Goal: Task Accomplishment & Management: Complete application form

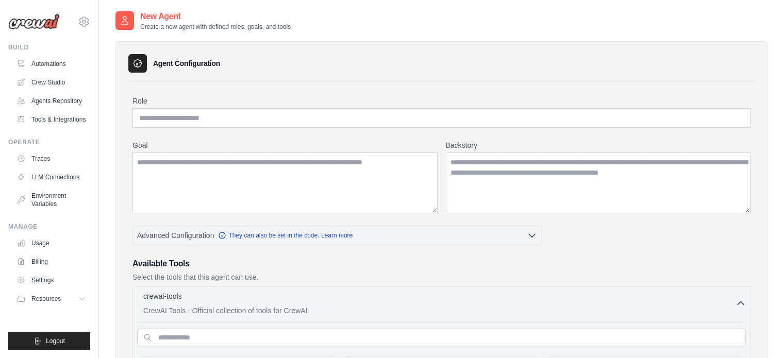
scroll to position [1959, 0]
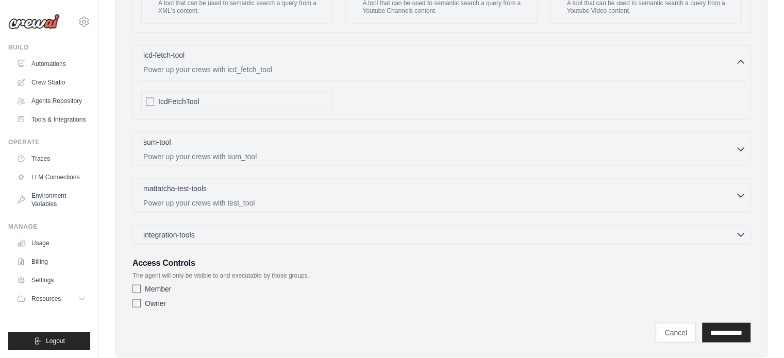
click at [715, 144] on div "sum-tool 0 selected Power up your crews with sum_tool SumTool" at bounding box center [441, 149] width 618 height 34
click at [740, 143] on icon "button" at bounding box center [741, 148] width 10 height 10
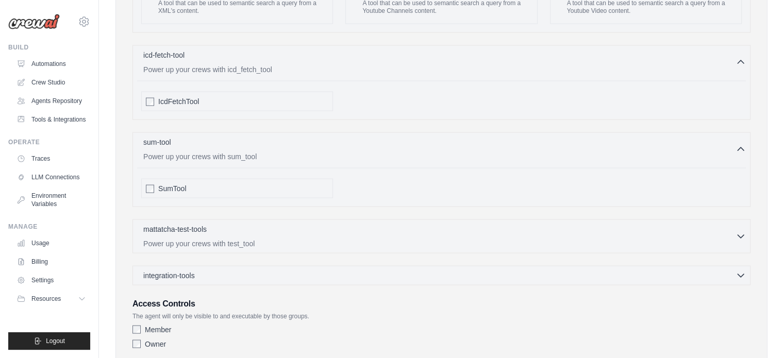
scroll to position [2007, 0]
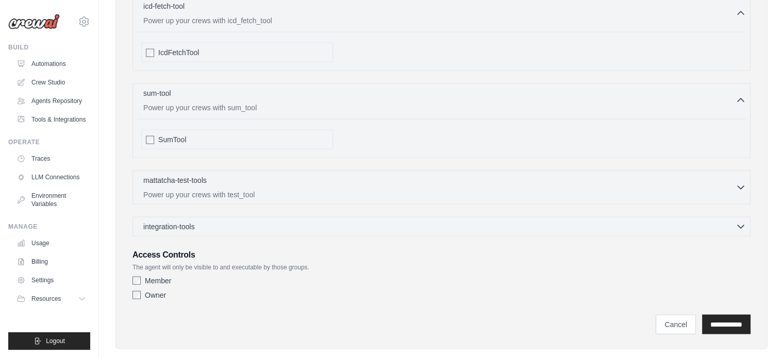
click at [743, 186] on icon "button" at bounding box center [741, 187] width 6 height 3
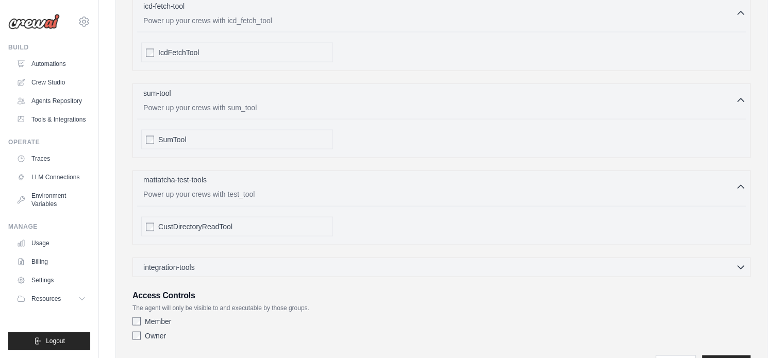
click at [743, 182] on icon "button" at bounding box center [741, 187] width 10 height 10
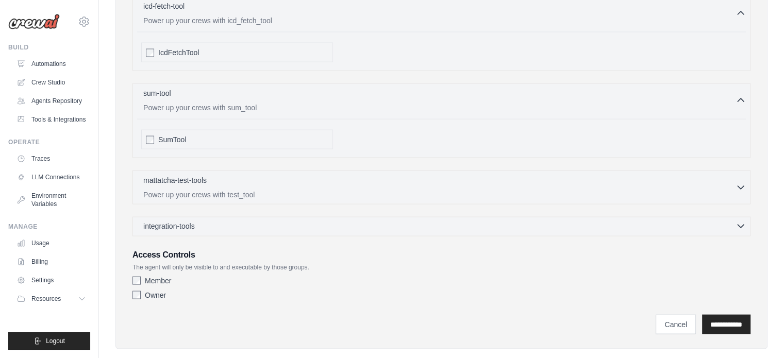
click at [740, 221] on icon "button" at bounding box center [741, 226] width 10 height 10
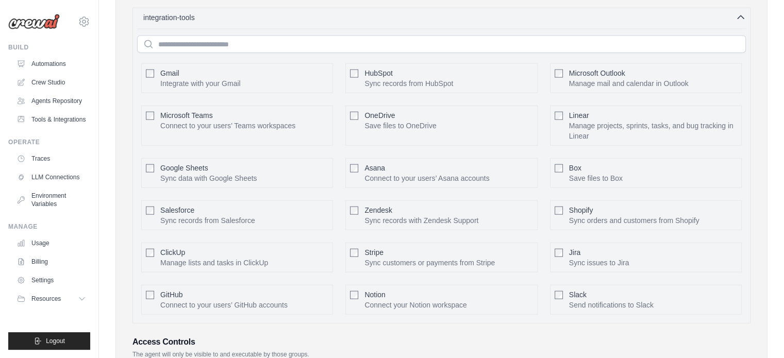
scroll to position [2302, 0]
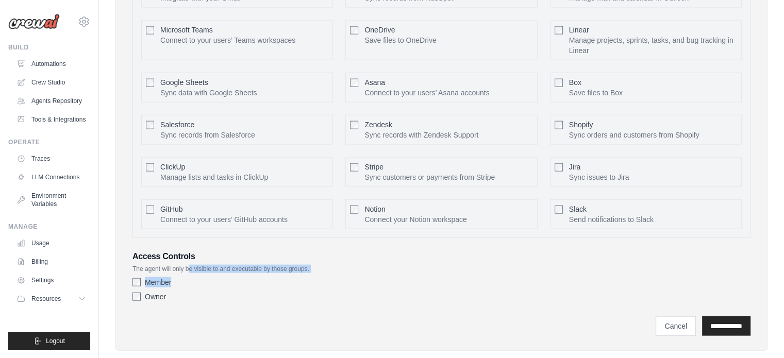
drag, startPoint x: 194, startPoint y: 245, endPoint x: 297, endPoint y: 257, distance: 103.8
click at [300, 255] on div "Access Controls The agent will only be visible to and executable by those group…" at bounding box center [441, 279] width 618 height 56
click at [289, 277] on div "Member" at bounding box center [441, 282] width 618 height 10
click at [149, 277] on label "Member" at bounding box center [158, 282] width 26 height 10
click at [742, 316] on input "**********" at bounding box center [726, 326] width 48 height 20
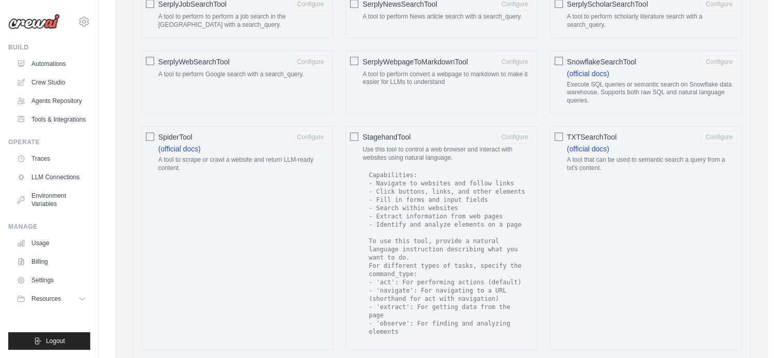
scroll to position [0, 0]
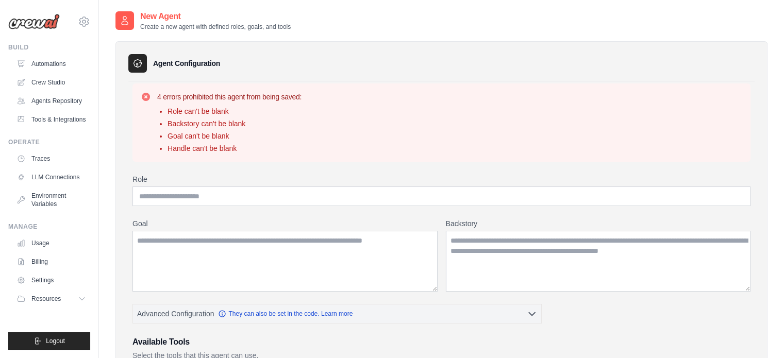
click at [204, 87] on div "4 errors prohibited this agent from being saved: Role can't be blank Backstory …" at bounding box center [441, 123] width 618 height 78
click at [216, 112] on li "Role can't be blank" at bounding box center [235, 111] width 134 height 10
click at [232, 187] on input "Role" at bounding box center [441, 197] width 618 height 20
